Goal: Check status: Check status

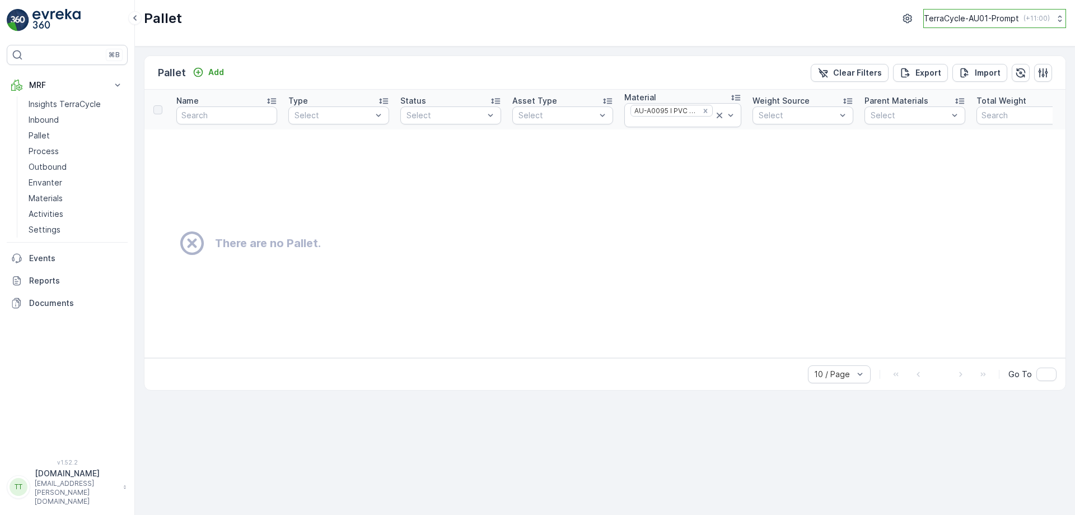
click at [963, 18] on p "TerraCycle-AU01-Prompt" at bounding box center [971, 18] width 95 height 11
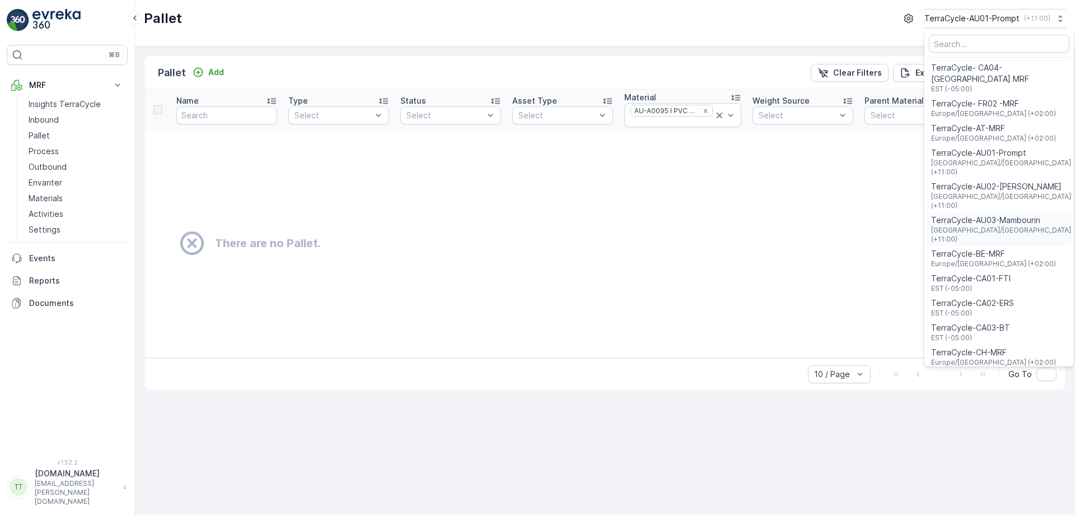
click at [963, 214] on span "TerraCycle-AU03-Mambourin" at bounding box center [1002, 219] width 142 height 11
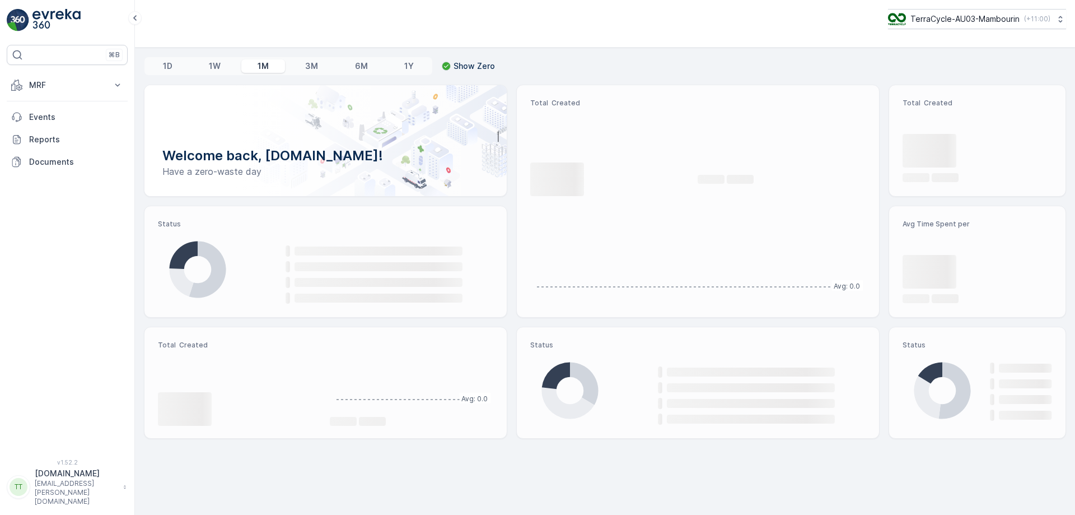
click at [88, 82] on p "MRF" at bounding box center [67, 85] width 76 height 11
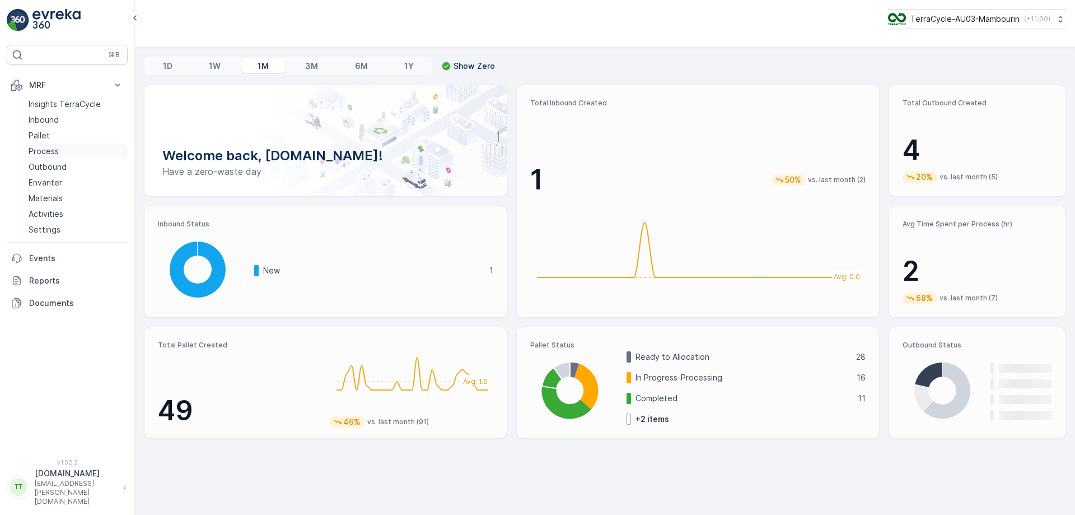
click at [63, 149] on link "Process" at bounding box center [76, 151] width 104 height 16
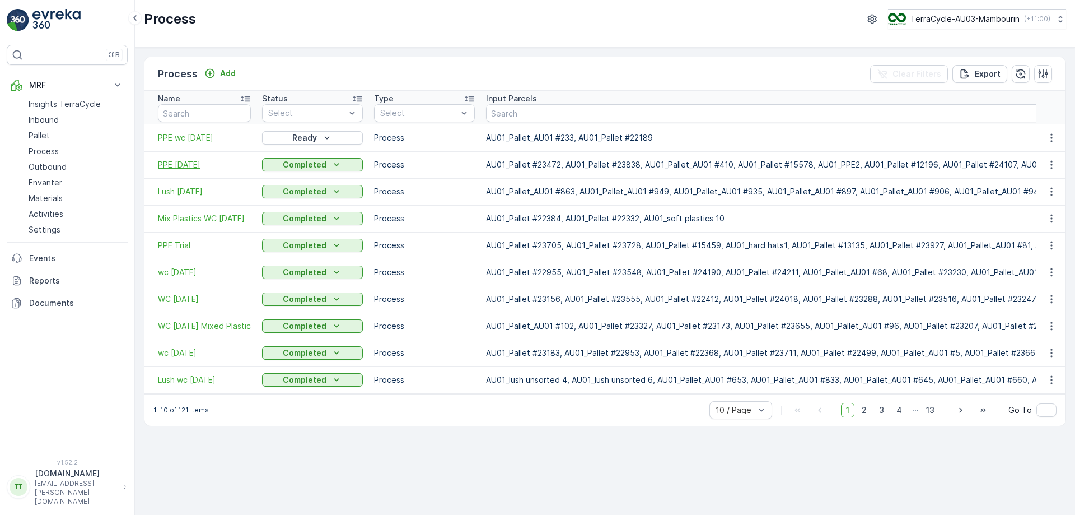
click at [194, 165] on span "PPE 29/9/25" at bounding box center [204, 164] width 93 height 11
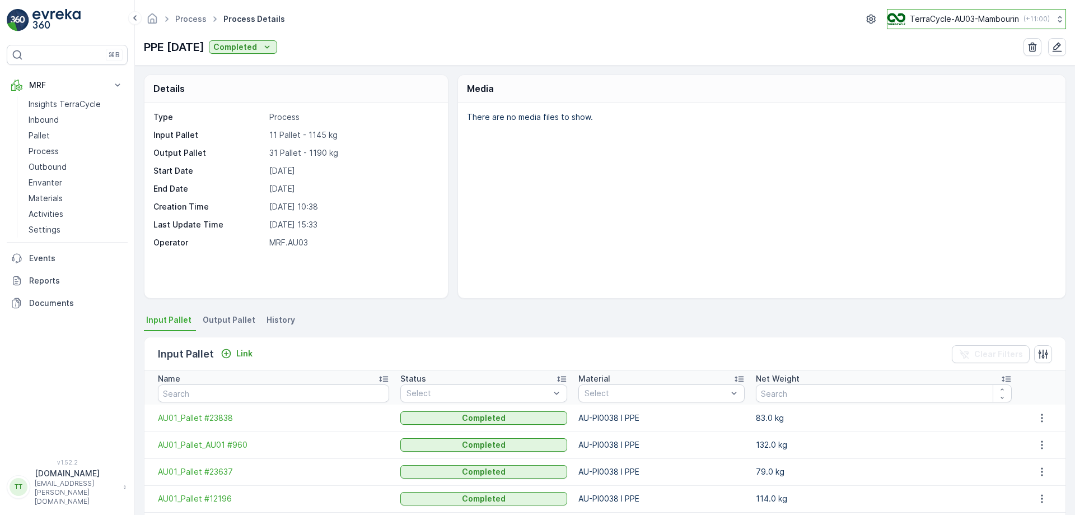
click at [966, 15] on p "TerraCycle-AU03-Mambourin" at bounding box center [964, 18] width 109 height 11
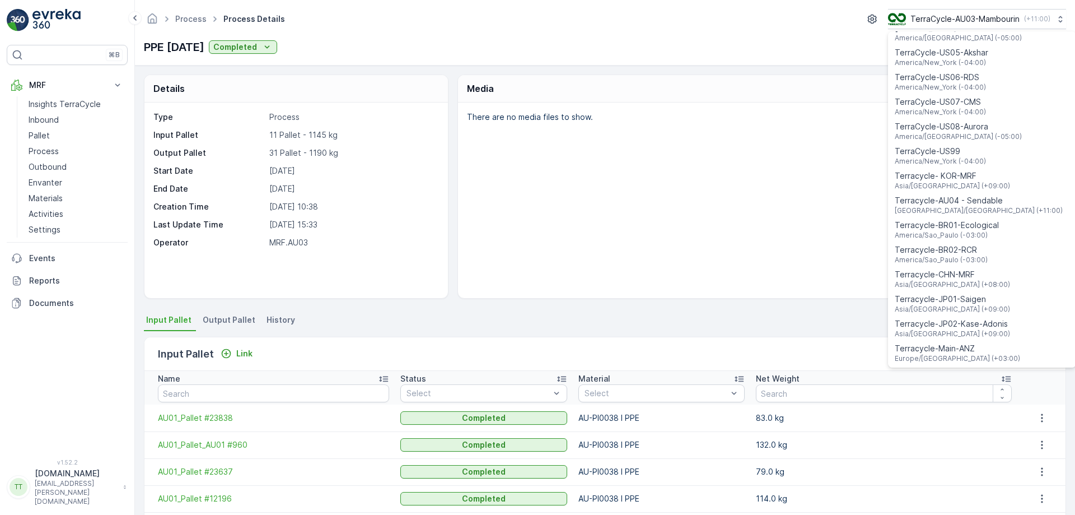
scroll to position [805, 0]
click at [978, 193] on span "Terracycle-AU04 - Sendable" at bounding box center [979, 198] width 168 height 11
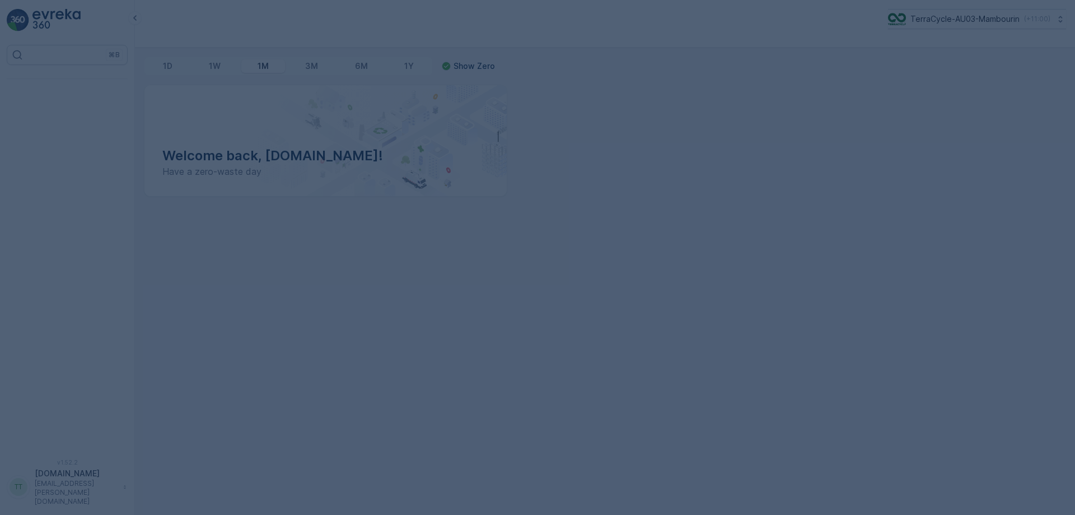
click at [84, 89] on div at bounding box center [537, 257] width 1075 height 515
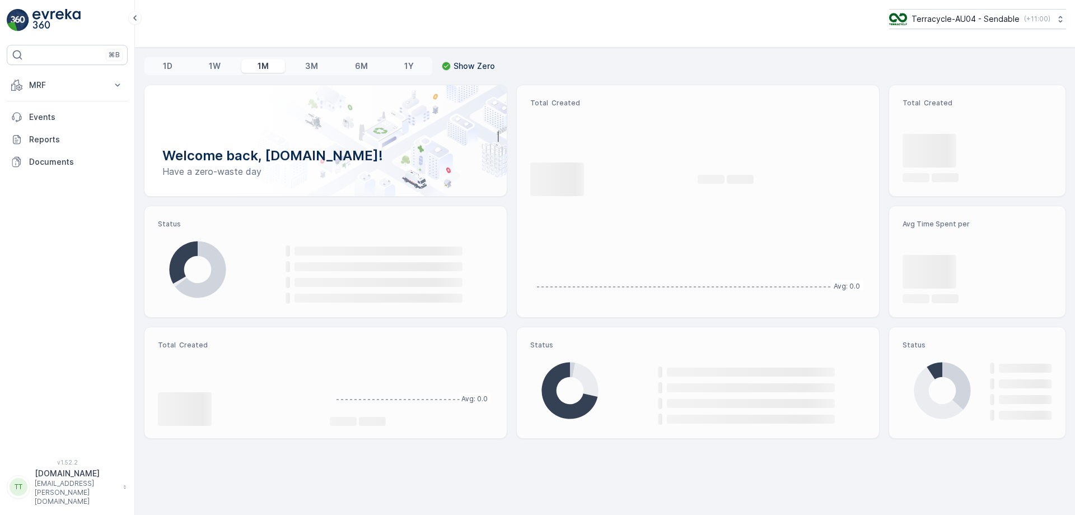
click at [84, 89] on p "MRF" at bounding box center [67, 85] width 76 height 11
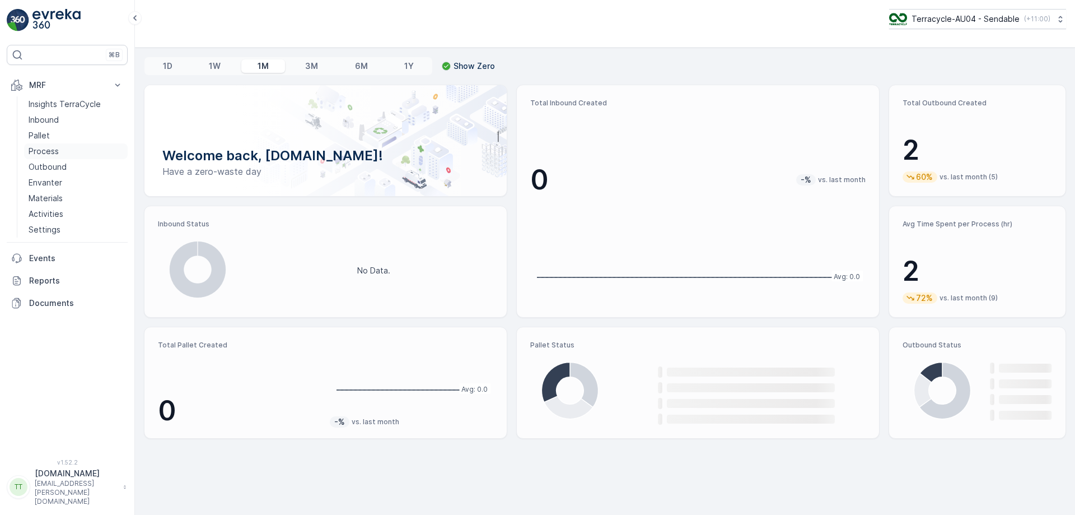
click at [48, 148] on p "Process" at bounding box center [44, 151] width 30 height 11
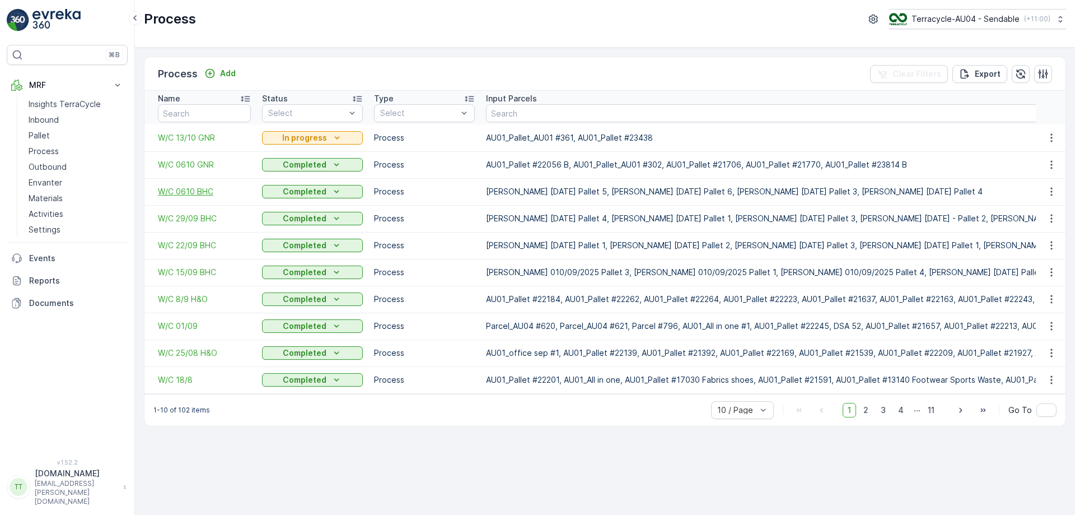
click at [184, 188] on span "W/C 0610 BHC" at bounding box center [204, 191] width 93 height 11
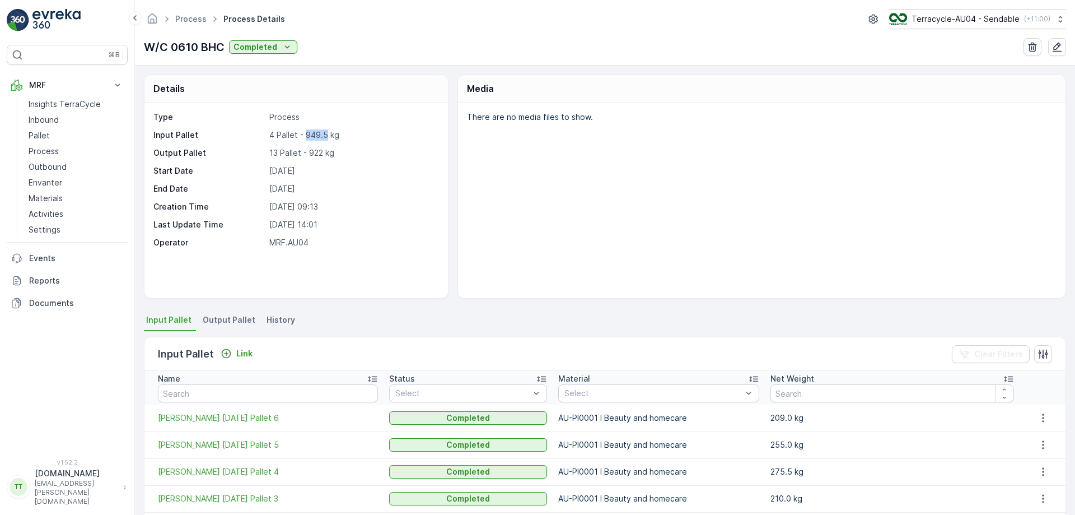
drag, startPoint x: 307, startPoint y: 134, endPoint x: 325, endPoint y: 139, distance: 18.5
click at [325, 139] on p "4 Pallet - 949.5 kg" at bounding box center [352, 134] width 167 height 11
copy p "949.5"
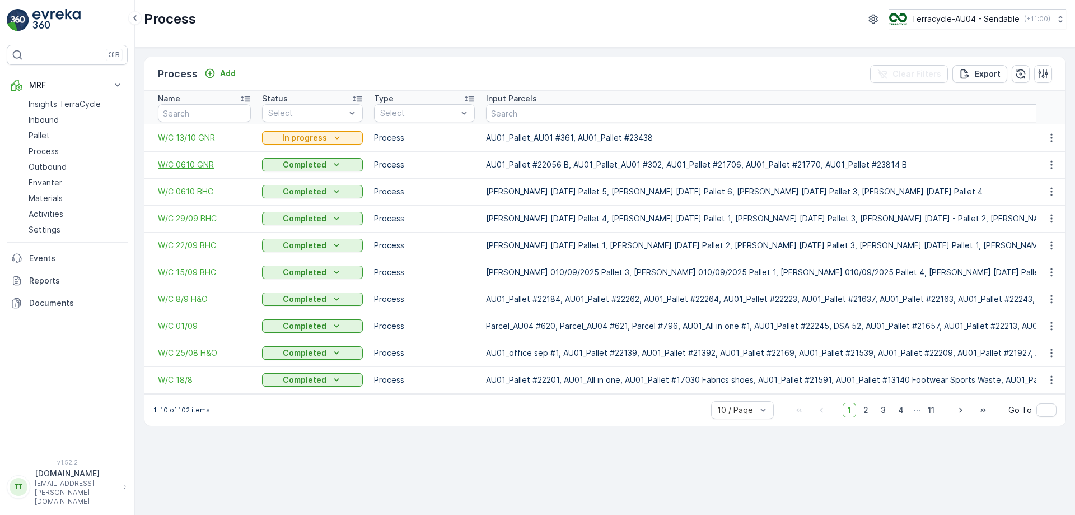
click at [175, 165] on span "W/C 0610 GNR" at bounding box center [204, 164] width 93 height 11
